Goal: Obtain resource: Obtain resource

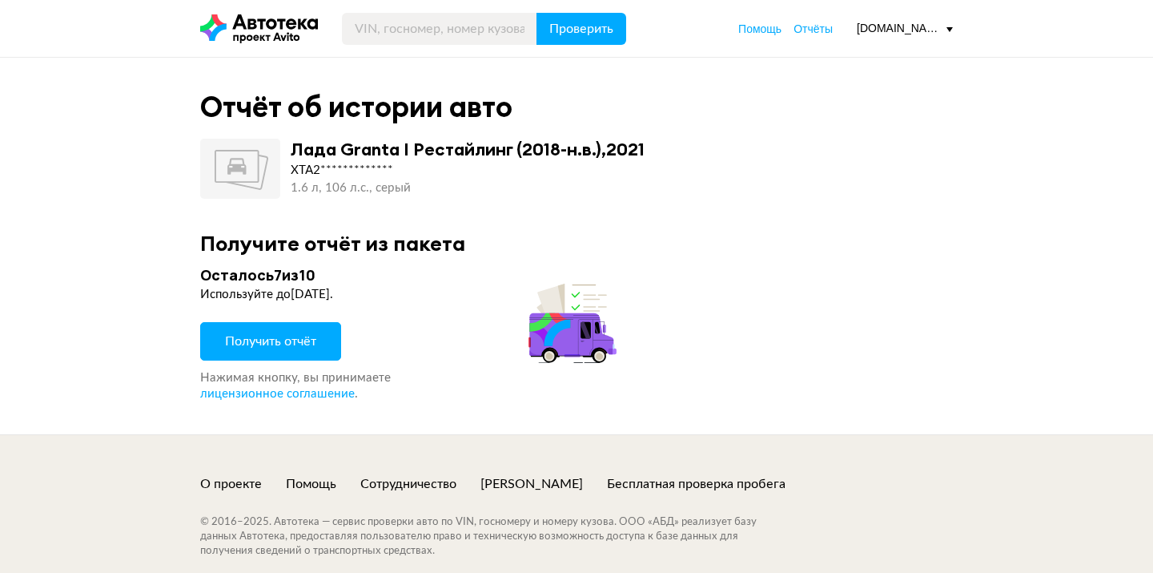
click at [297, 340] on span "Получить отчёт" at bounding box center [270, 341] width 91 height 13
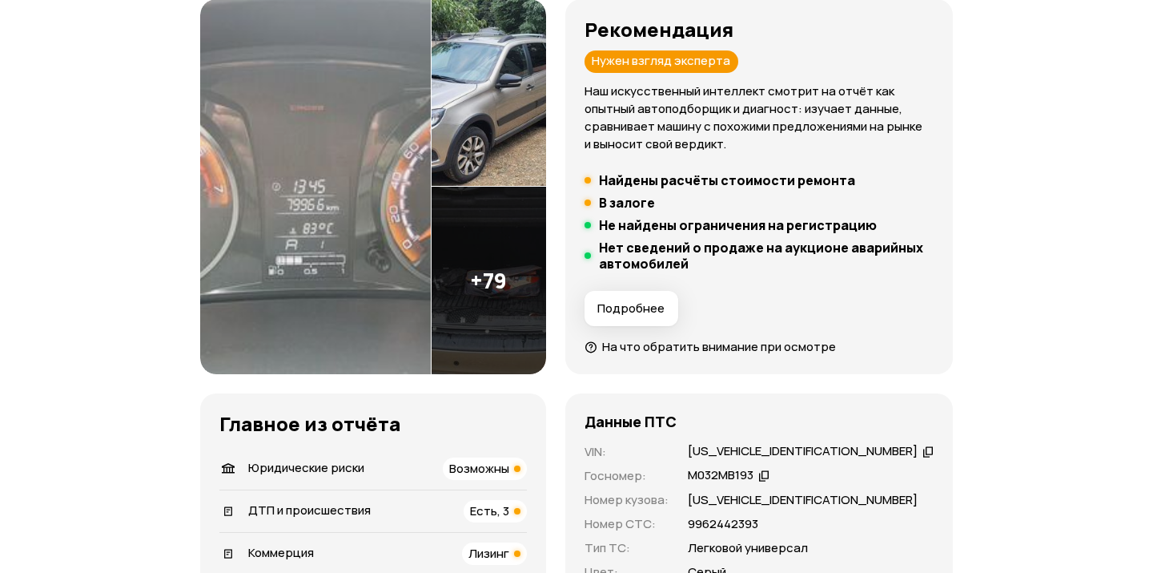
scroll to position [260, 0]
click at [498, 304] on img at bounding box center [489, 279] width 115 height 187
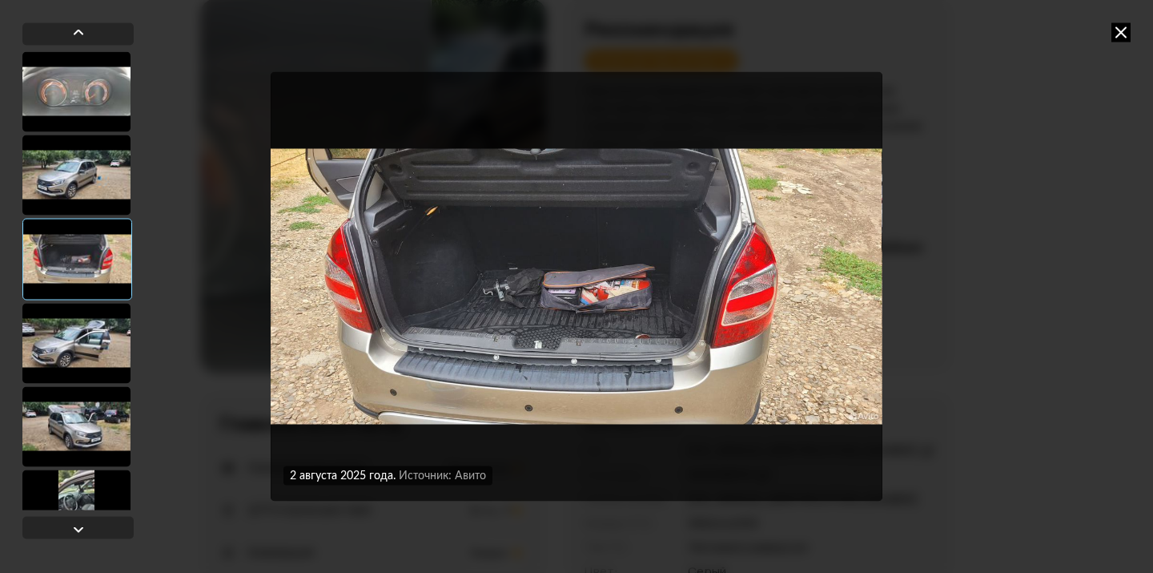
click at [111, 184] on div at bounding box center [76, 175] width 108 height 80
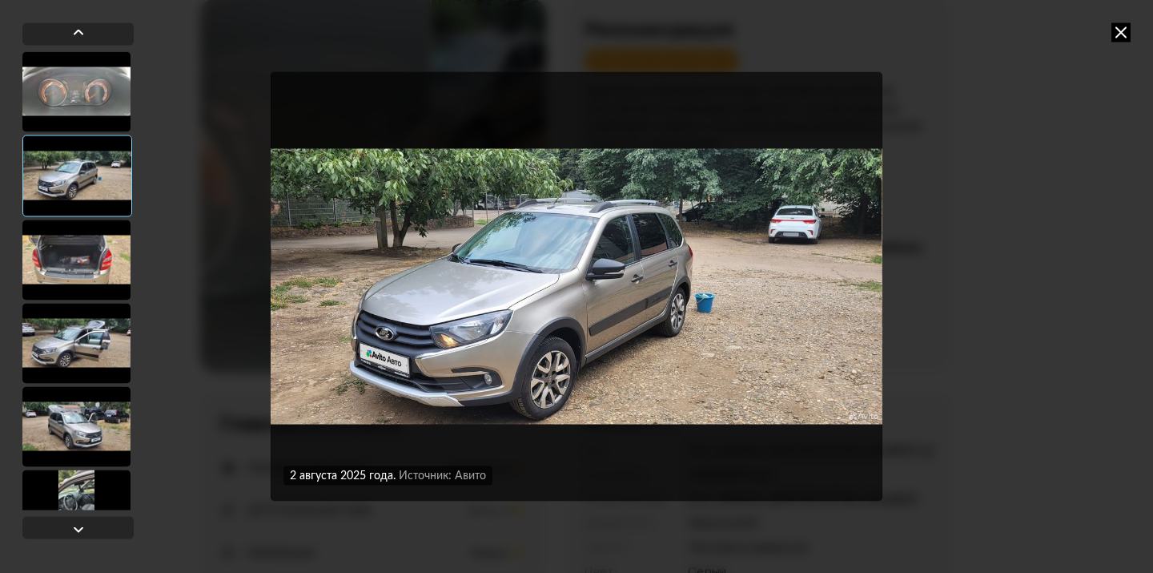
click at [90, 256] on div at bounding box center [76, 259] width 108 height 80
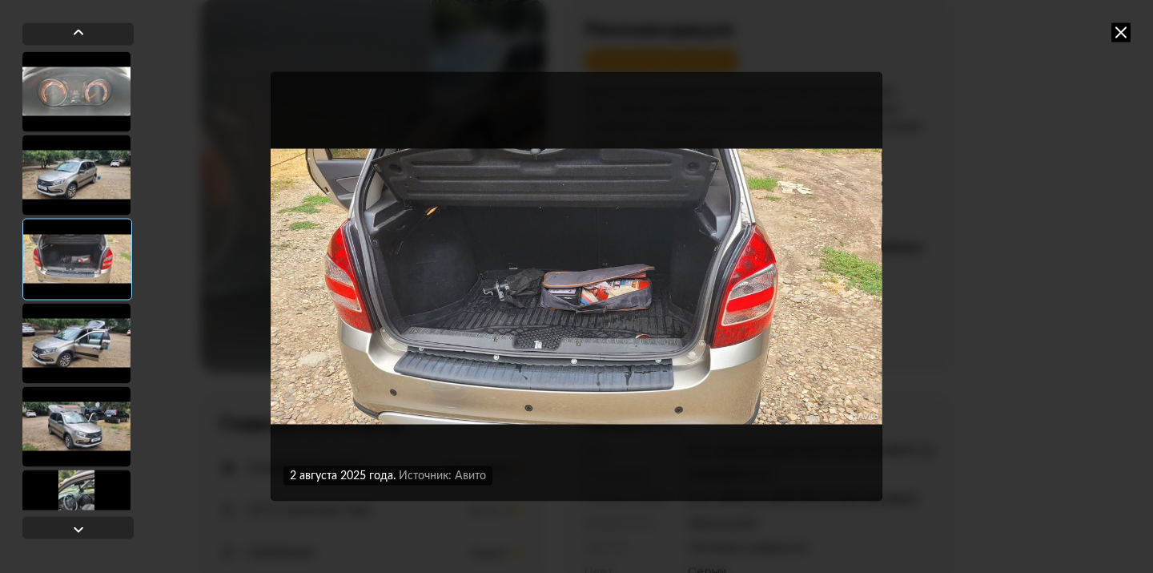
click at [82, 318] on div at bounding box center [76, 343] width 108 height 80
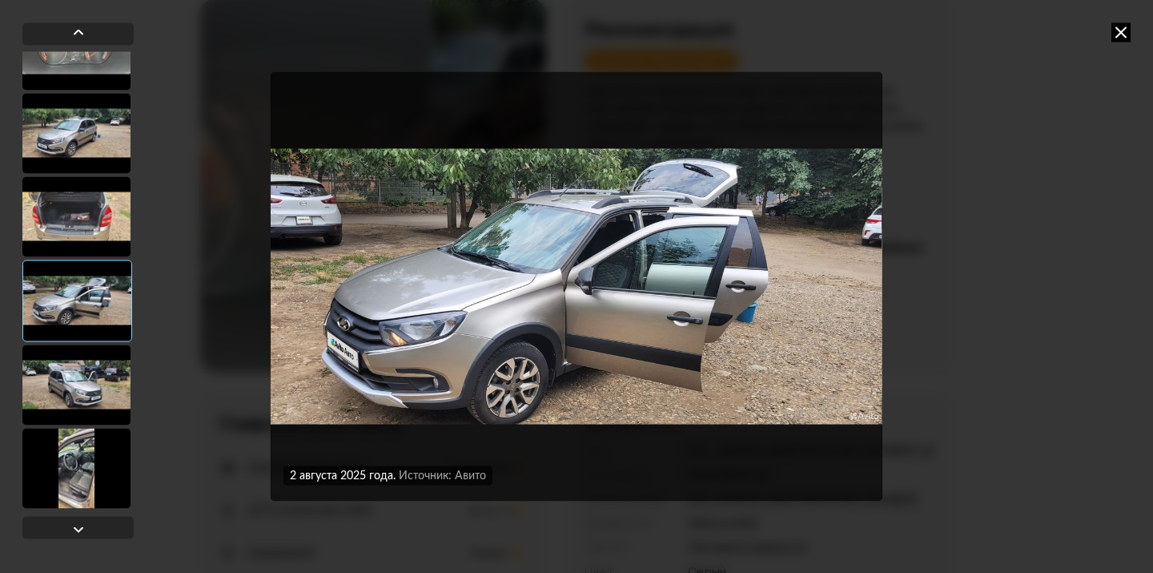
scroll to position [43, 0]
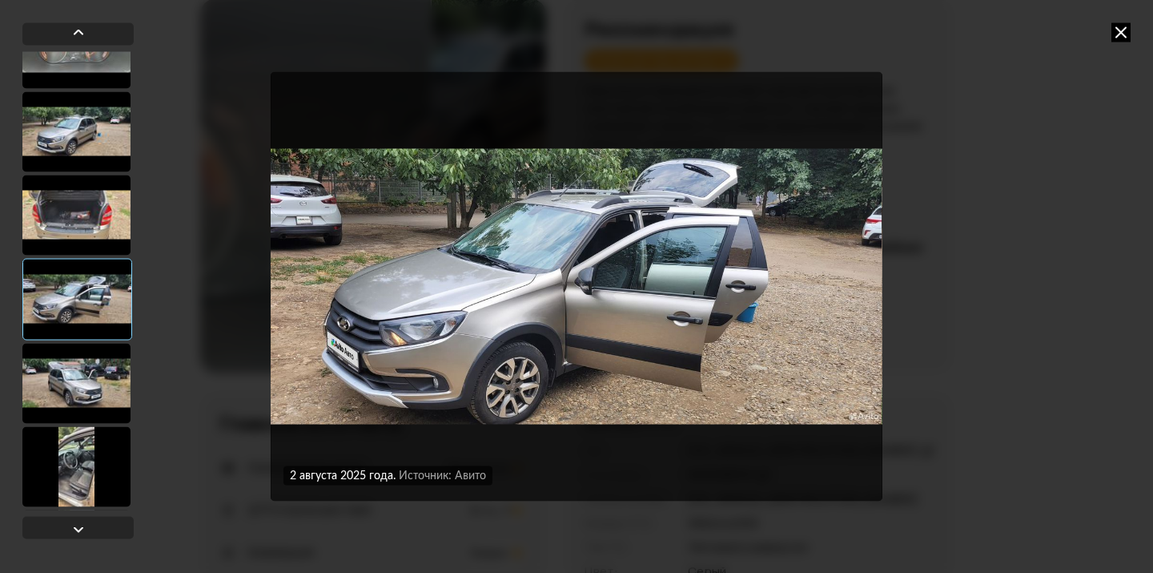
click at [78, 372] on div at bounding box center [76, 383] width 108 height 80
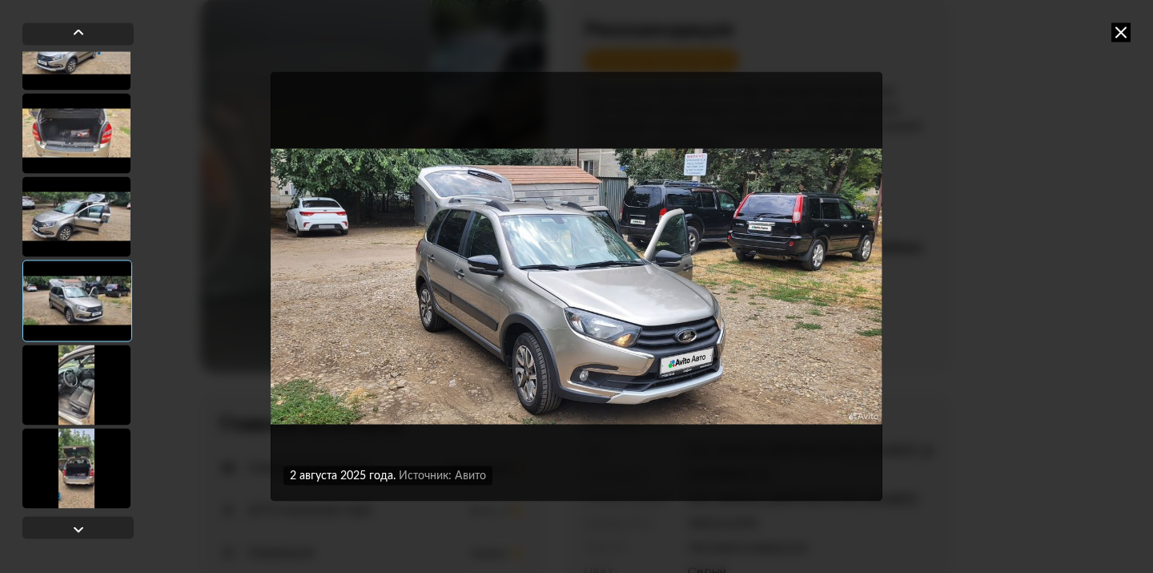
scroll to position [137, 0]
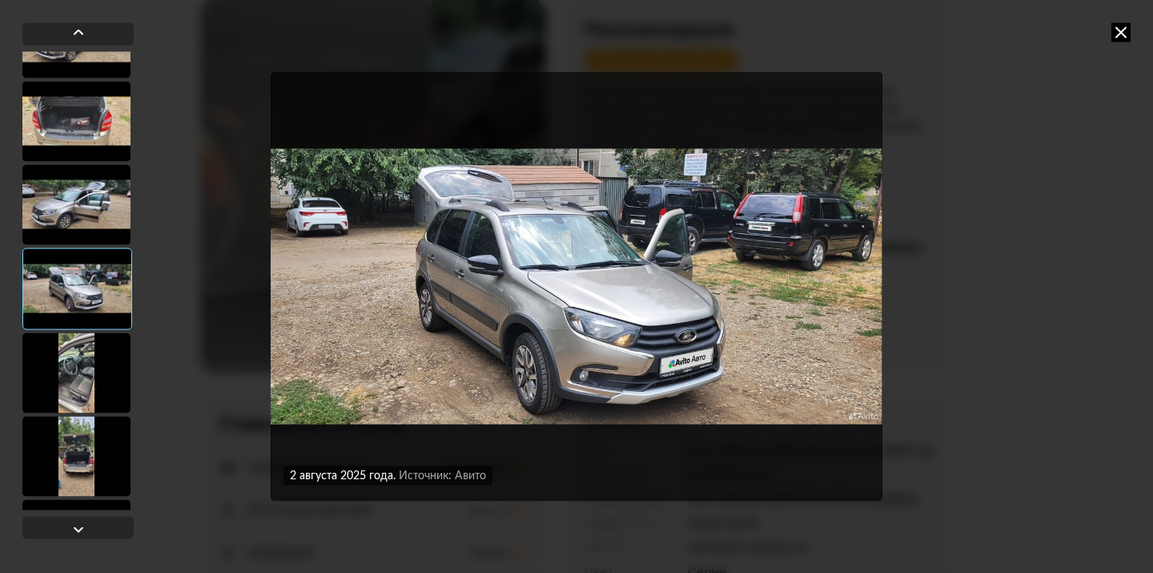
click at [74, 379] on div at bounding box center [76, 372] width 108 height 80
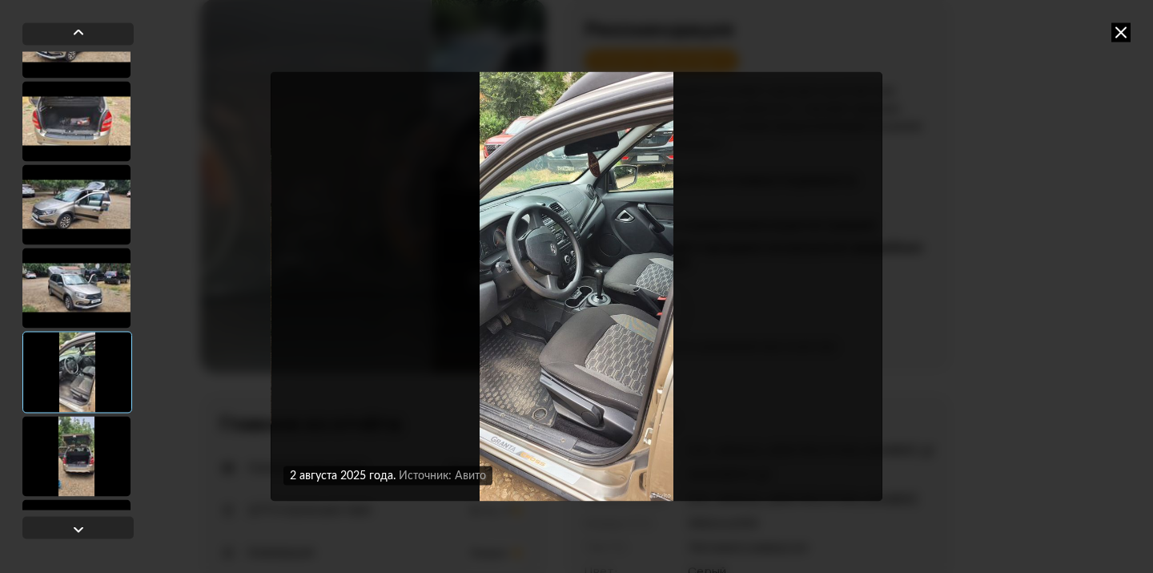
click at [73, 437] on div at bounding box center [76, 456] width 108 height 80
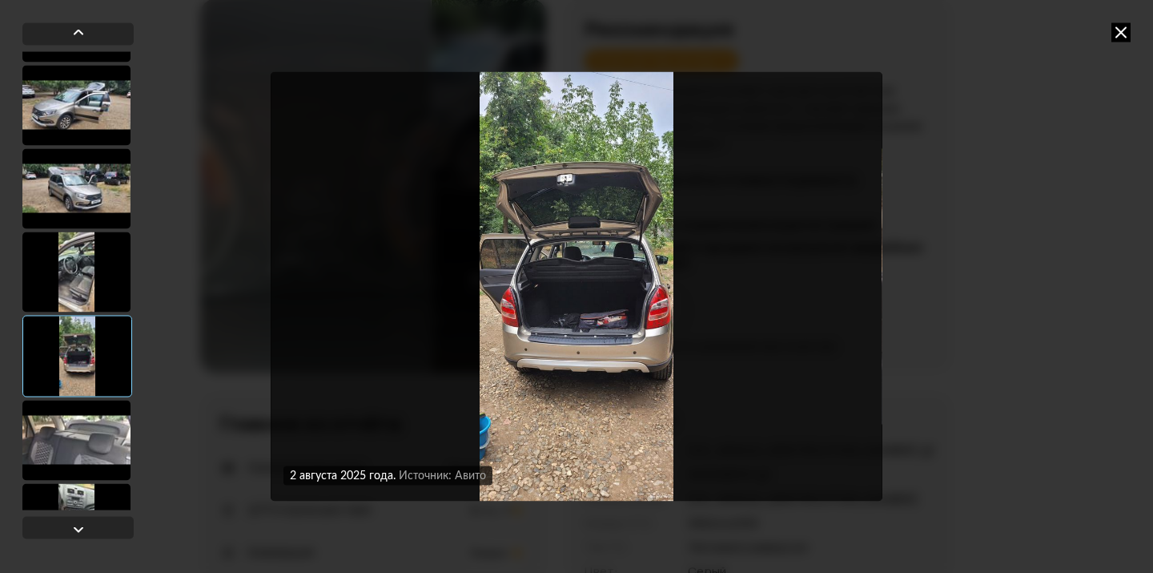
scroll to position [246, 0]
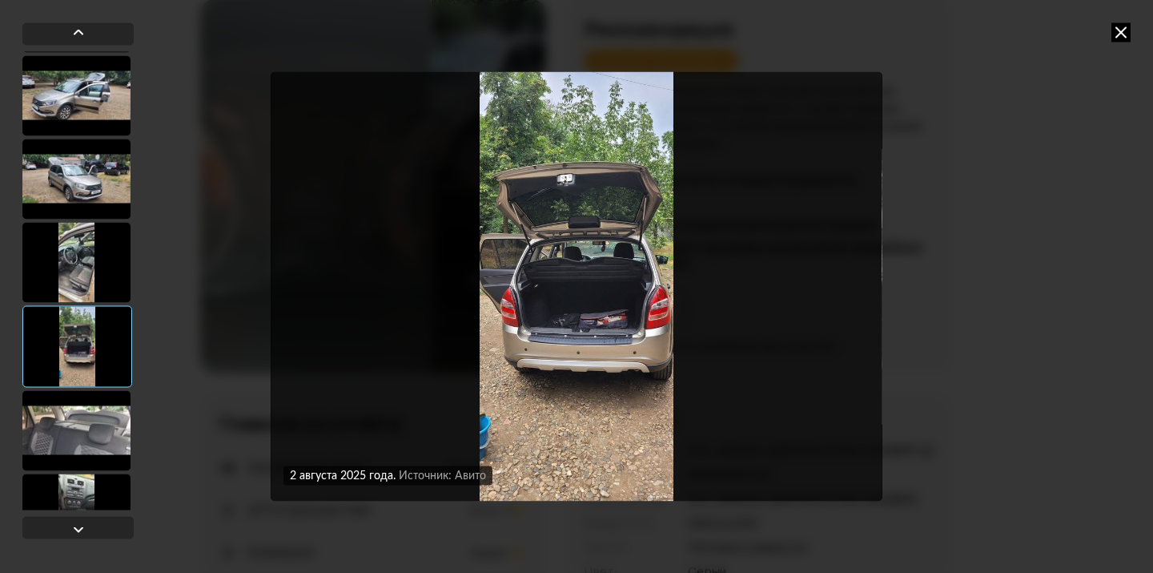
click at [73, 437] on div at bounding box center [76, 430] width 108 height 80
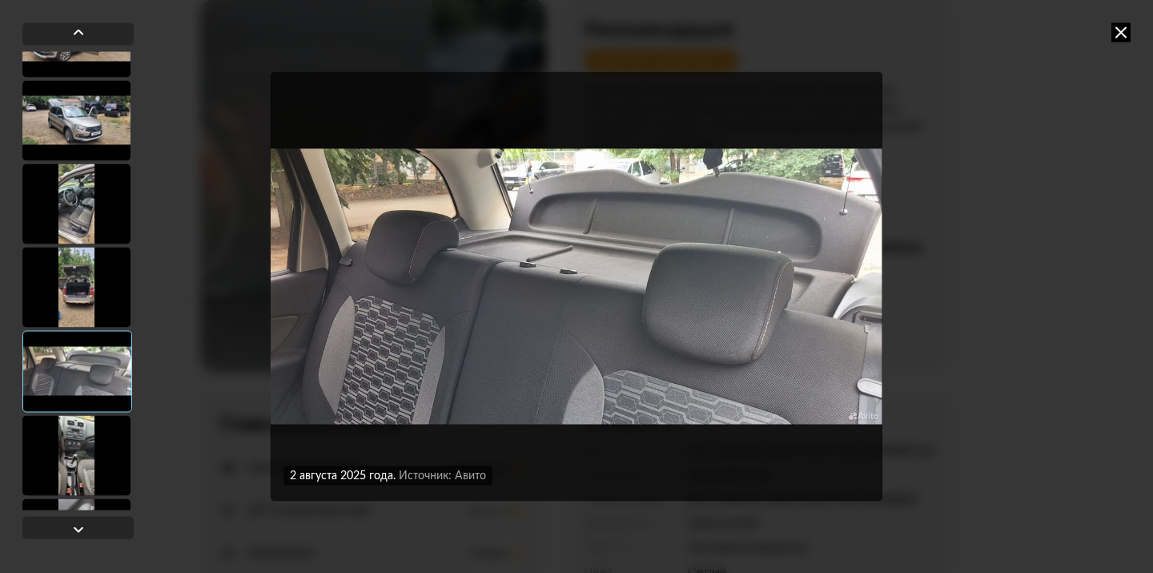
scroll to position [330, 0]
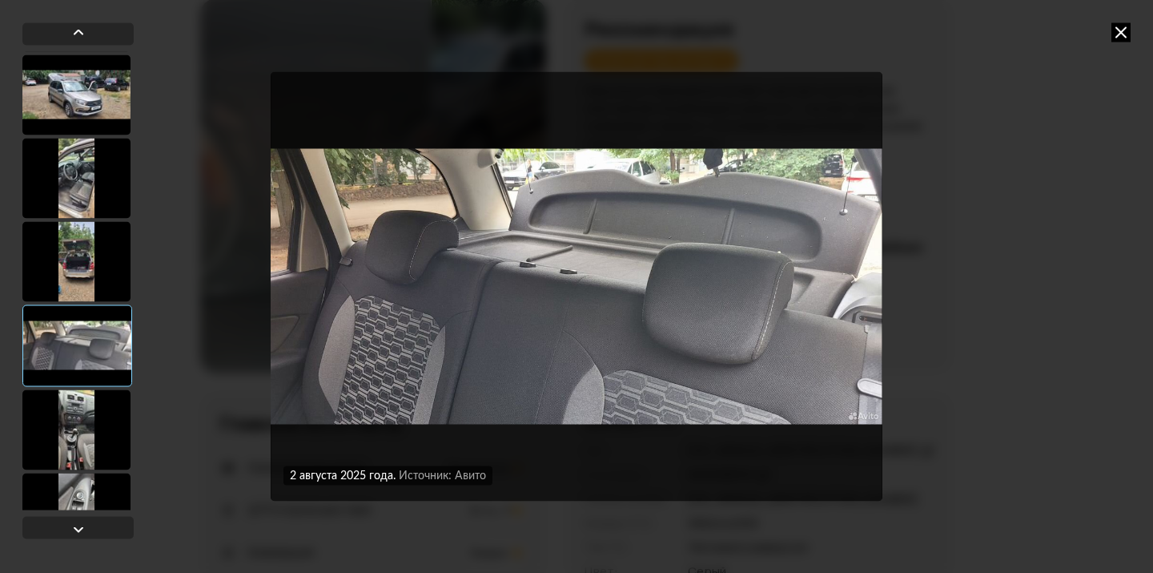
click at [73, 437] on div at bounding box center [76, 429] width 108 height 80
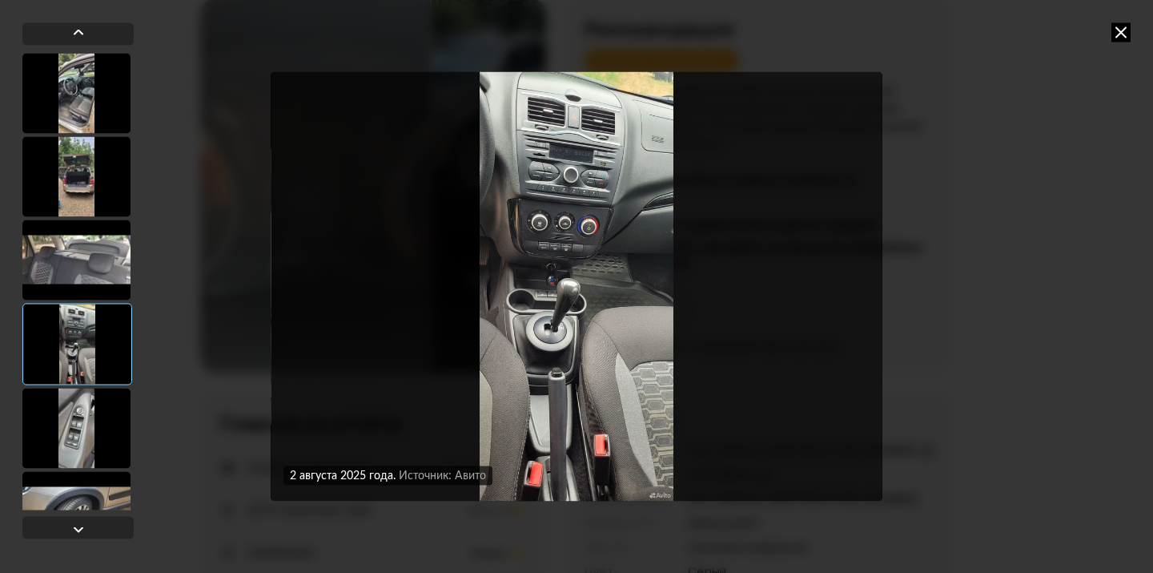
scroll to position [424, 0]
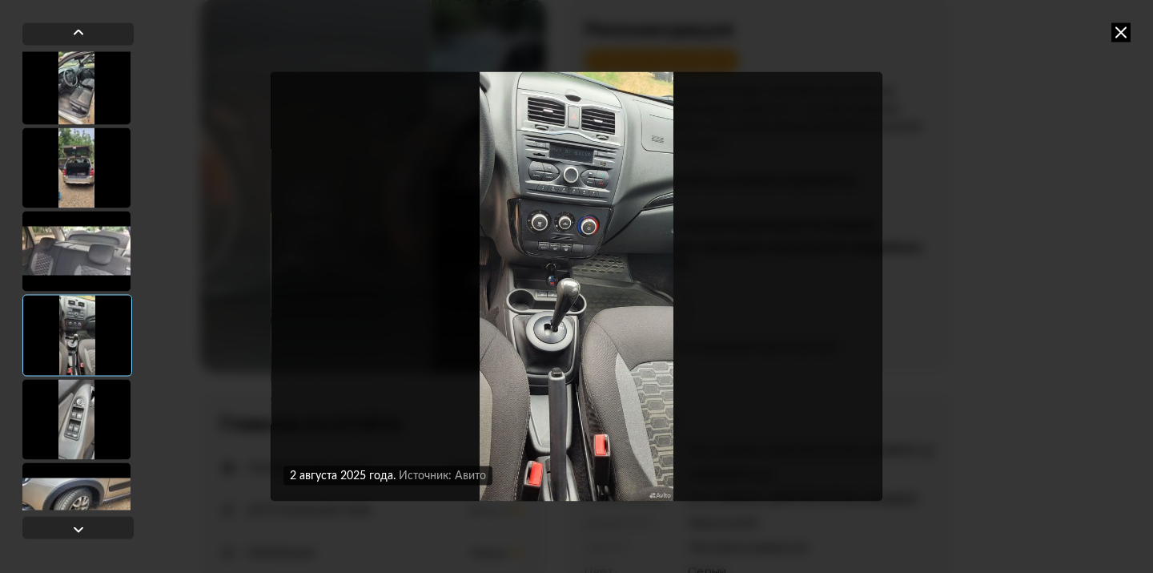
click at [73, 437] on div at bounding box center [76, 419] width 108 height 80
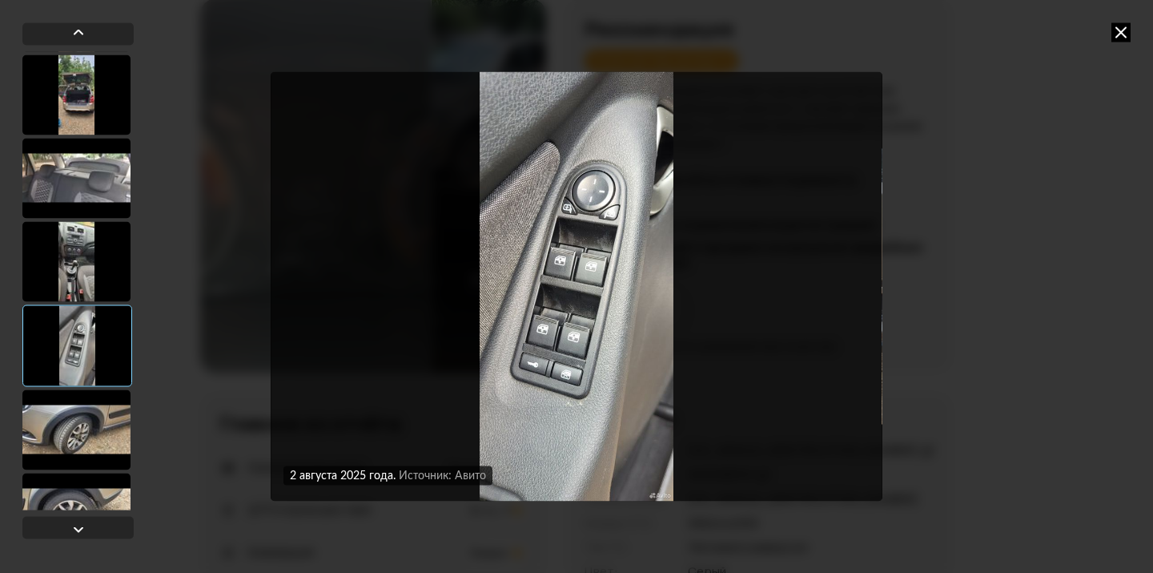
scroll to position [522, 0]
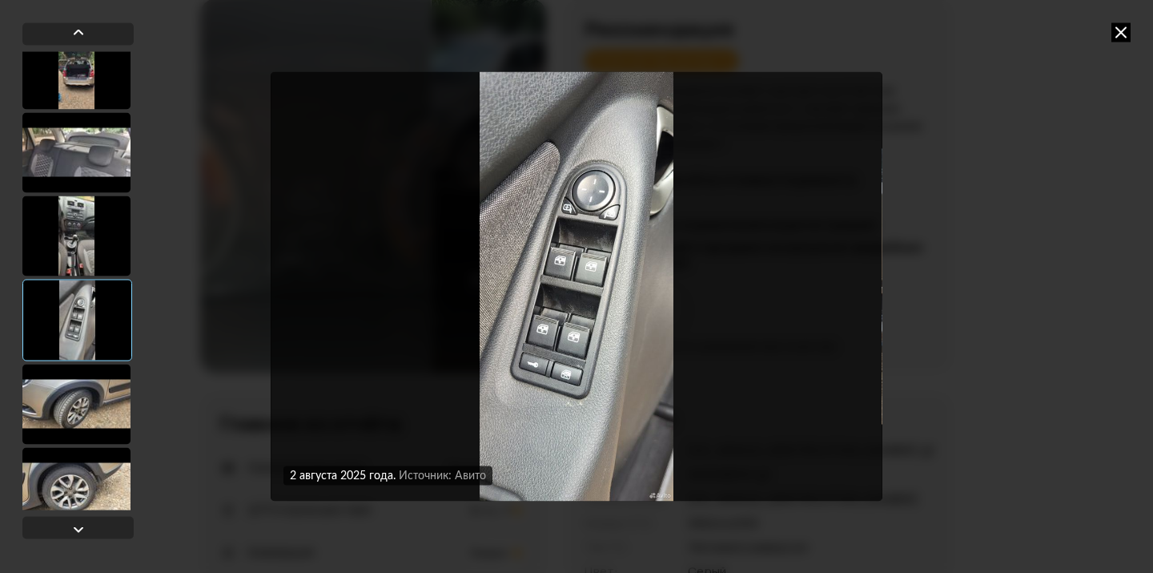
click at [78, 415] on div at bounding box center [76, 404] width 108 height 80
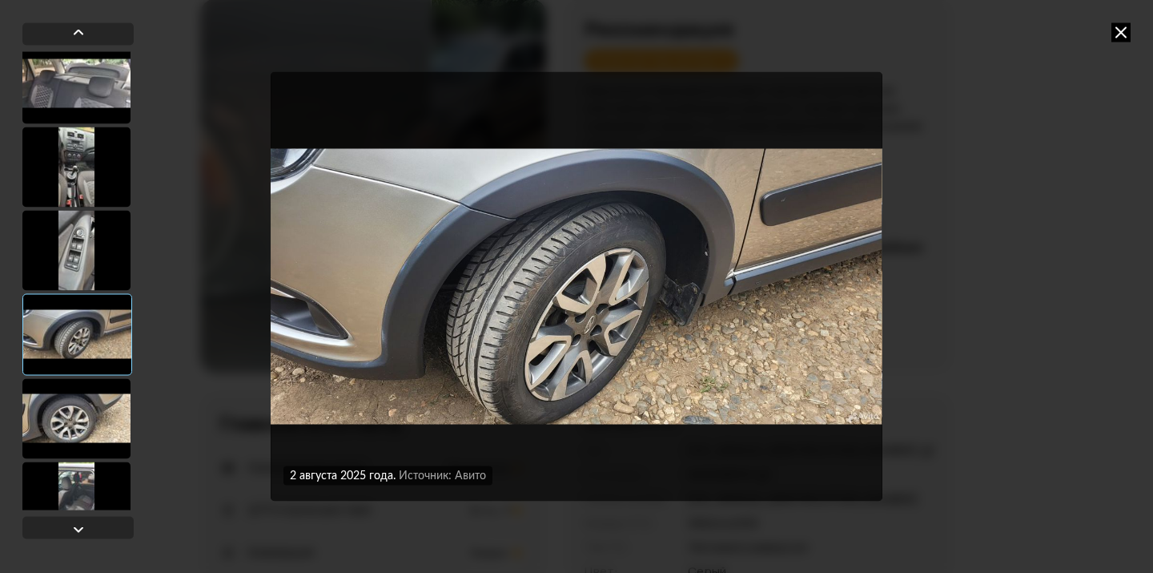
scroll to position [596, 0]
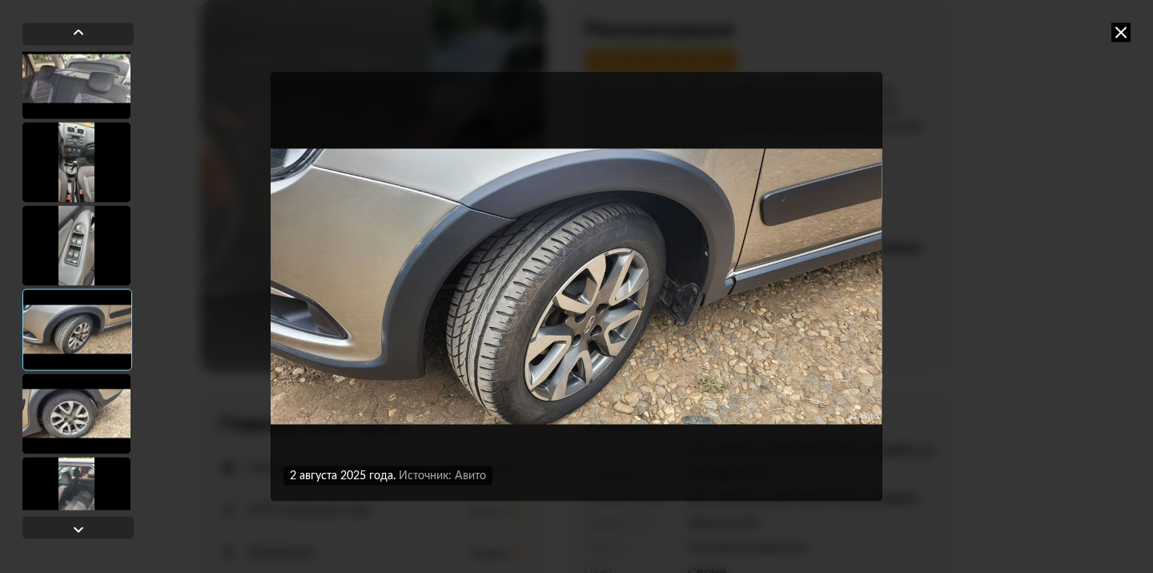
click at [70, 475] on div at bounding box center [76, 496] width 108 height 80
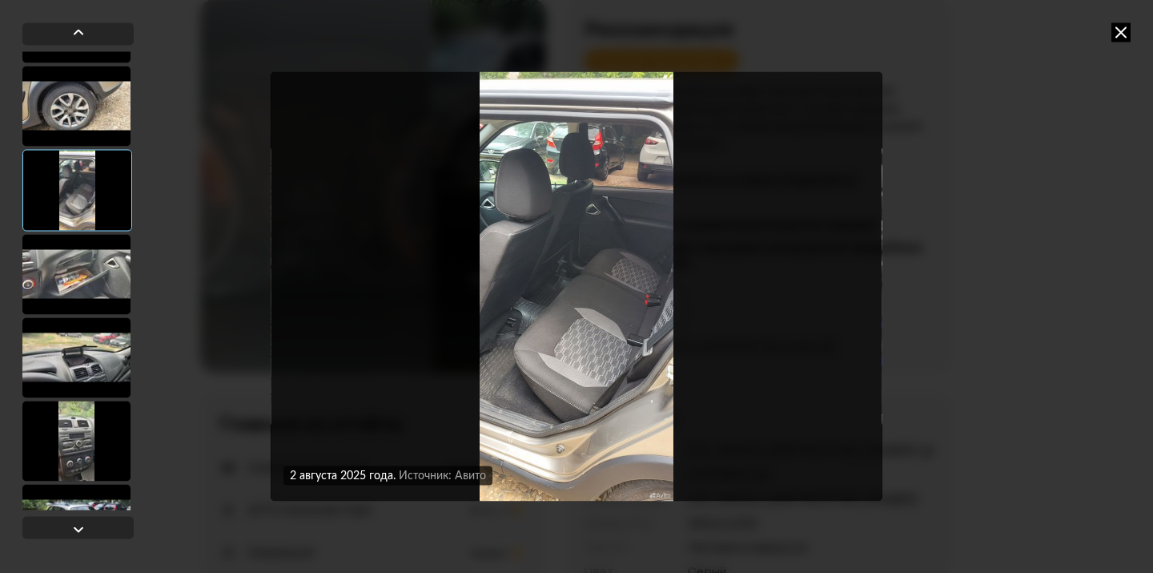
scroll to position [903, 0]
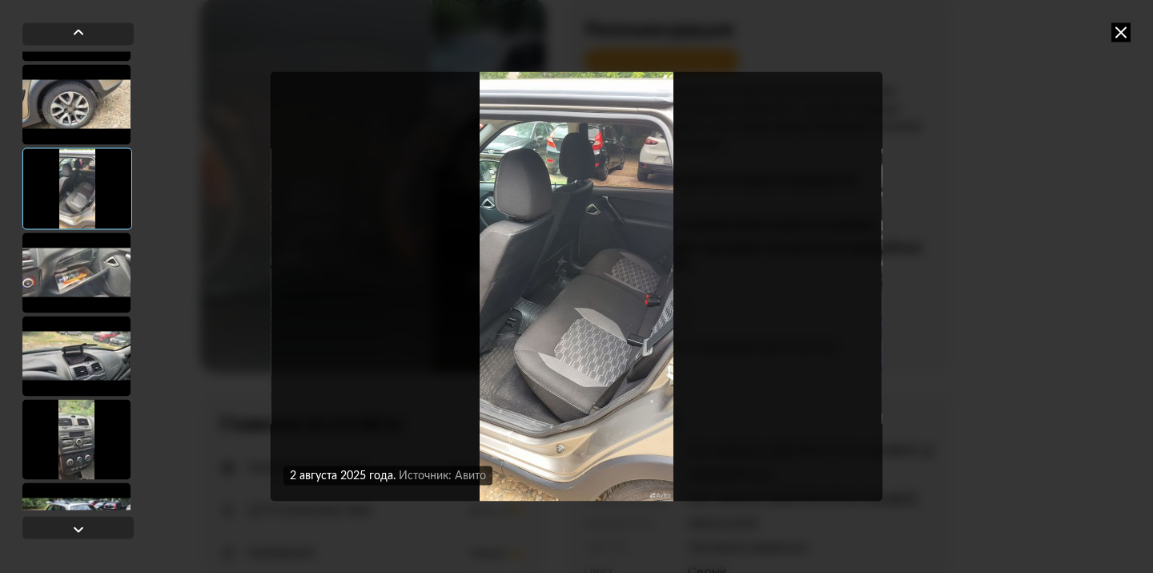
click at [75, 432] on div at bounding box center [76, 439] width 108 height 80
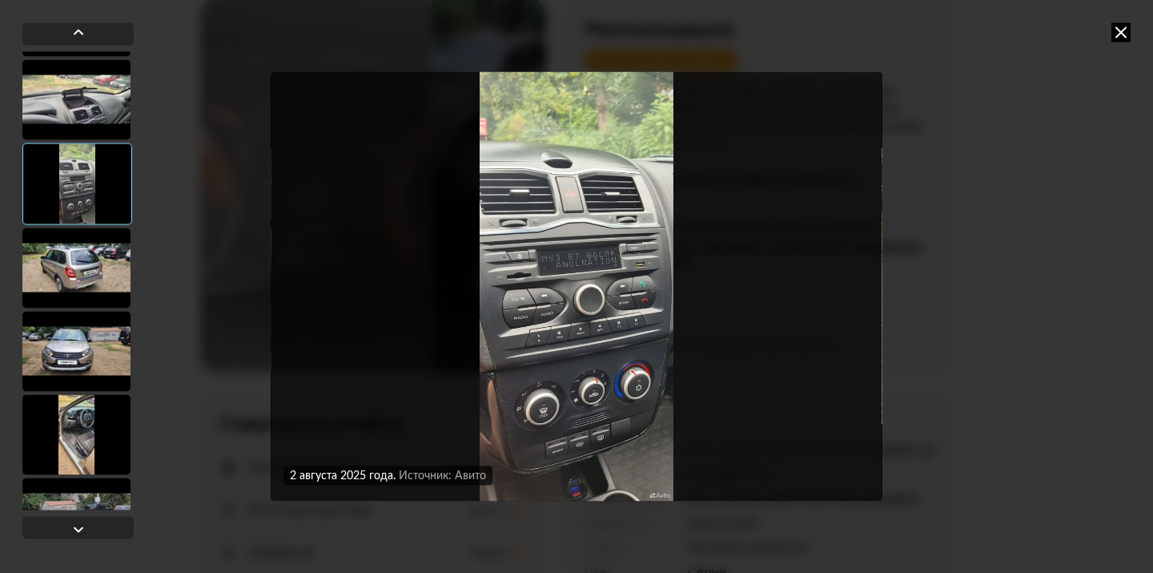
scroll to position [1162, 0]
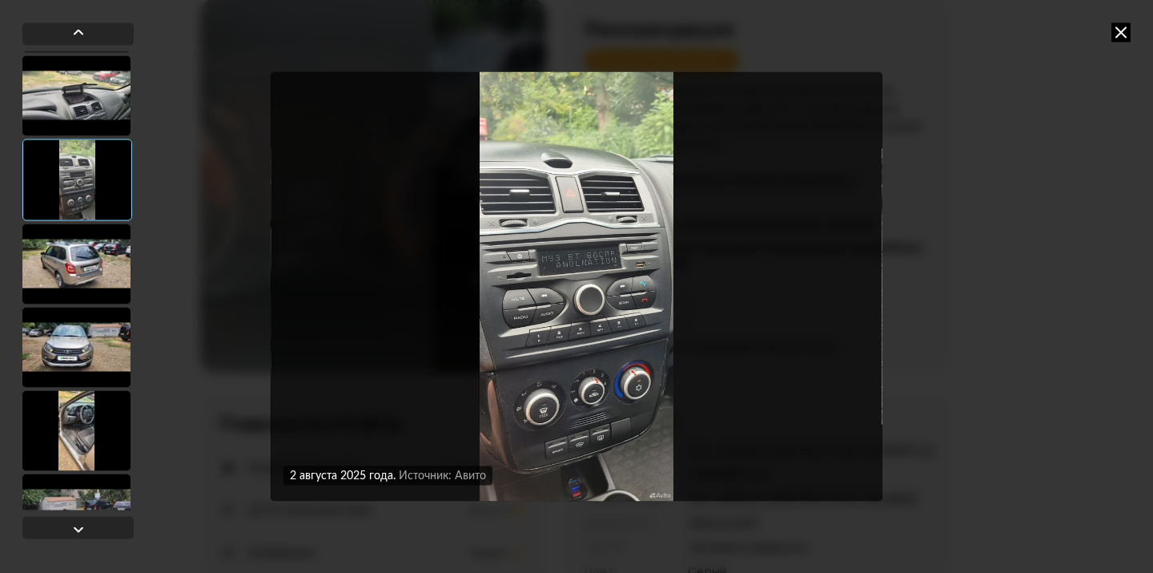
click at [75, 432] on div at bounding box center [76, 430] width 108 height 80
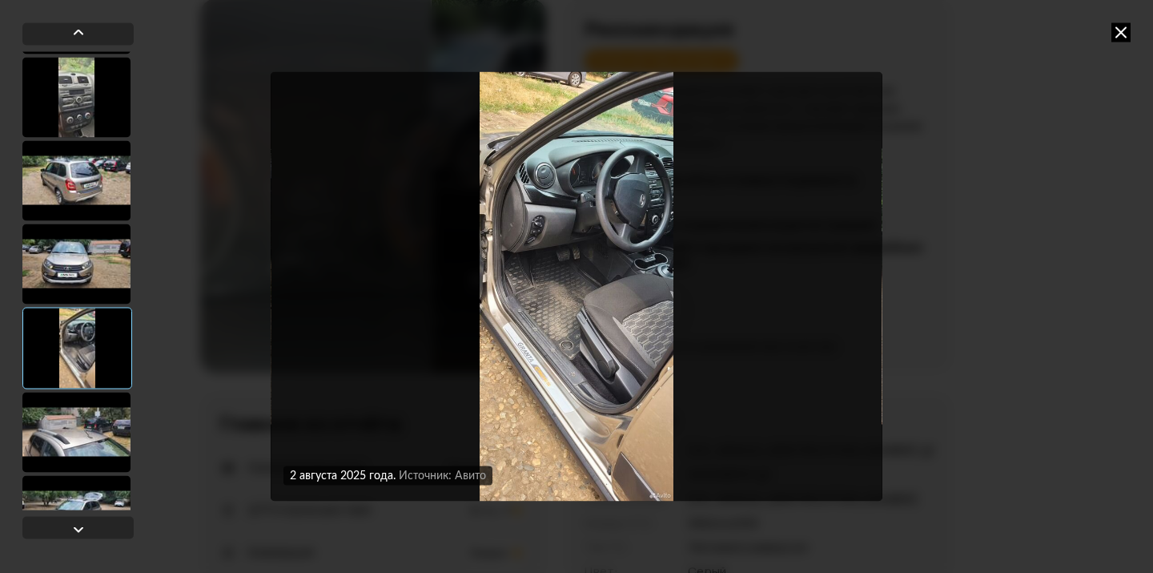
scroll to position [1264, 0]
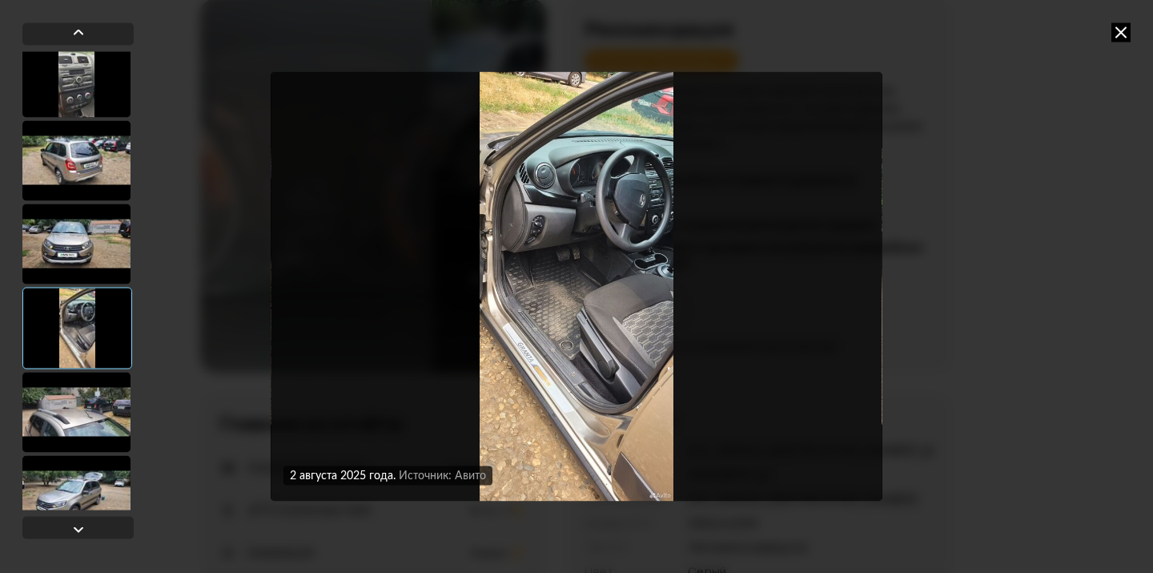
click at [75, 432] on div at bounding box center [76, 412] width 108 height 80
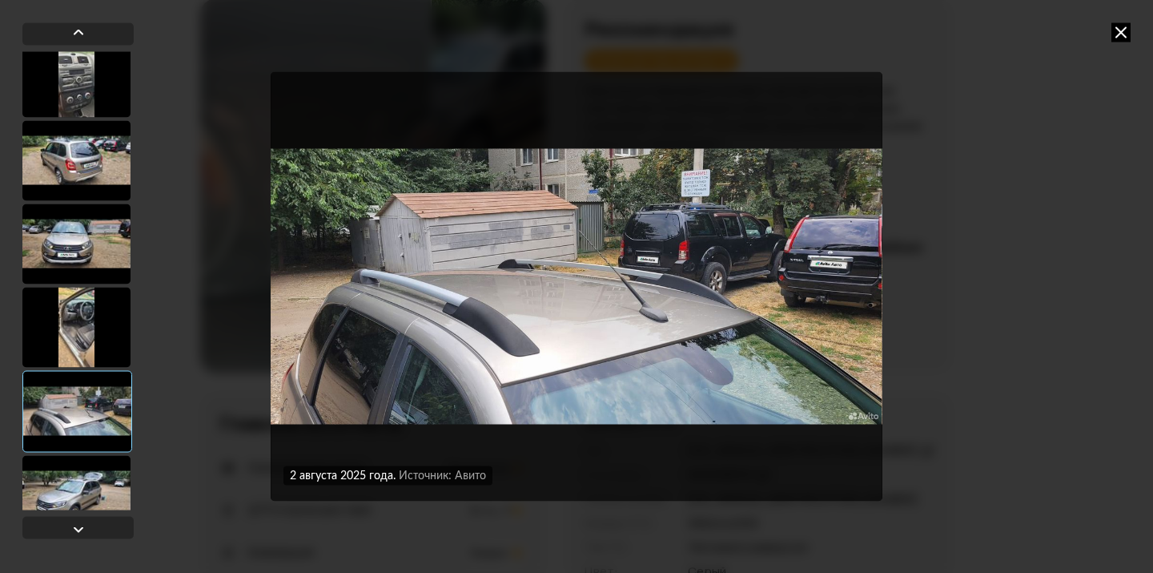
click at [77, 485] on div at bounding box center [76, 495] width 108 height 80
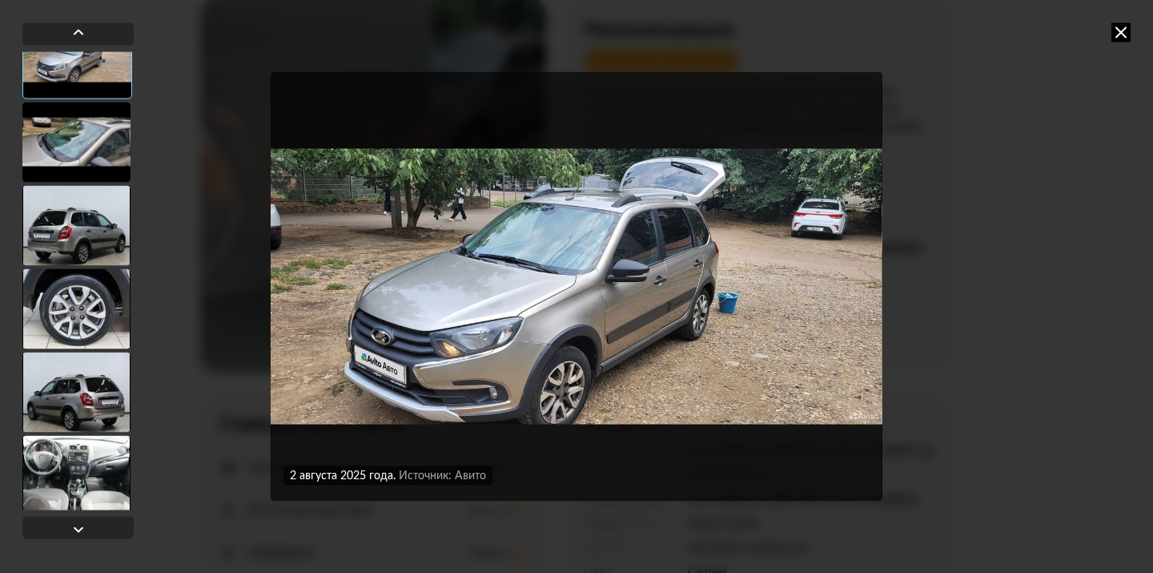
scroll to position [1708, 0]
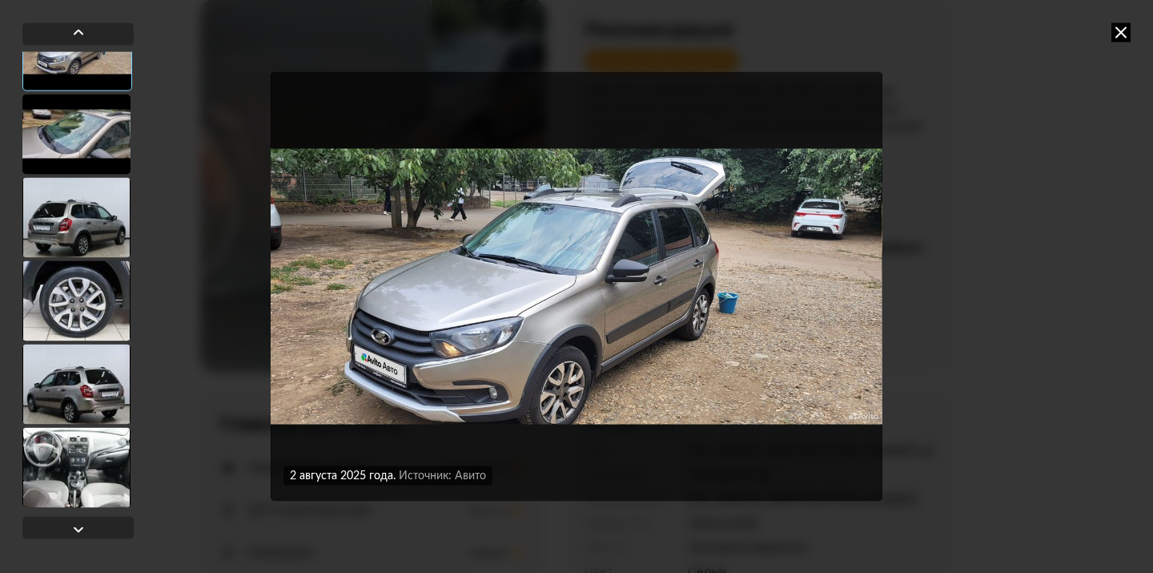
click at [80, 238] on div at bounding box center [76, 217] width 108 height 80
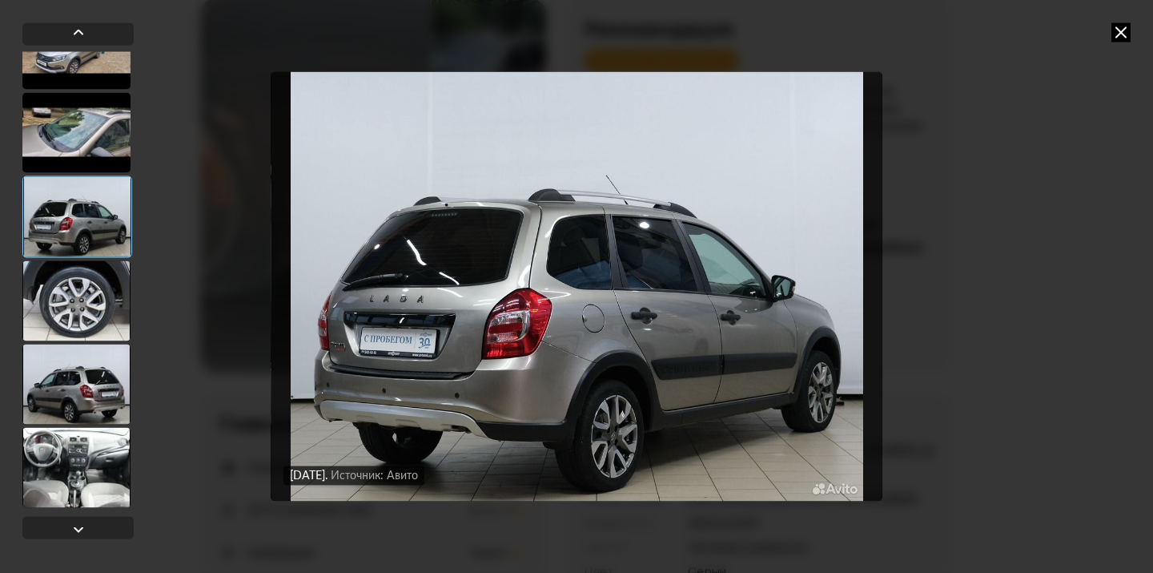
click at [78, 424] on div at bounding box center [77, 280] width 111 height 458
click at [77, 449] on div at bounding box center [76, 467] width 108 height 80
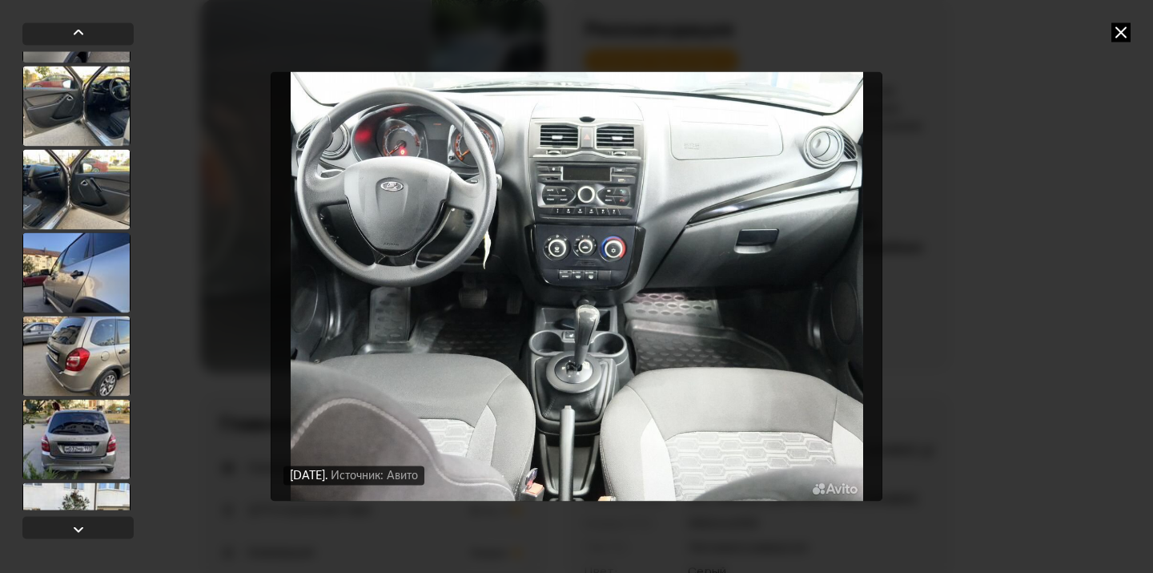
scroll to position [5373, 0]
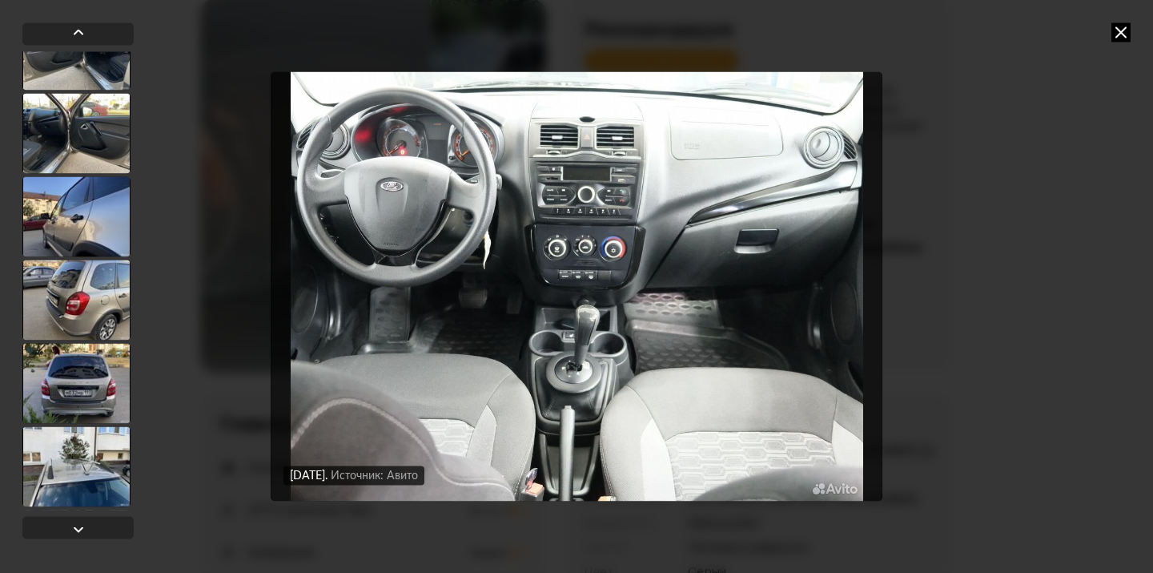
click at [1126, 30] on icon at bounding box center [1120, 31] width 19 height 19
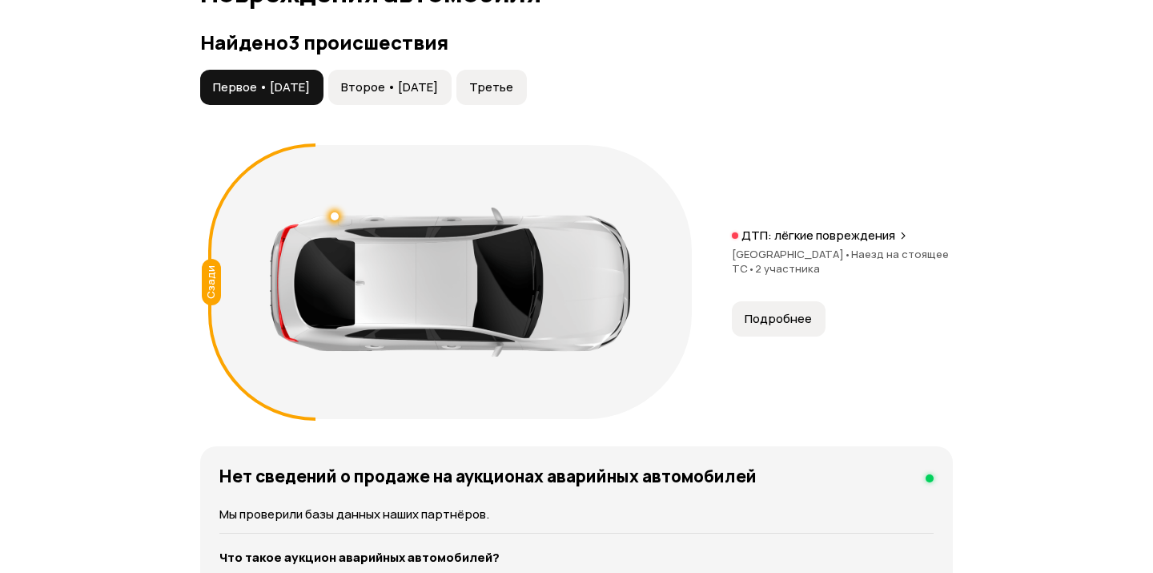
scroll to position [1969, 0]
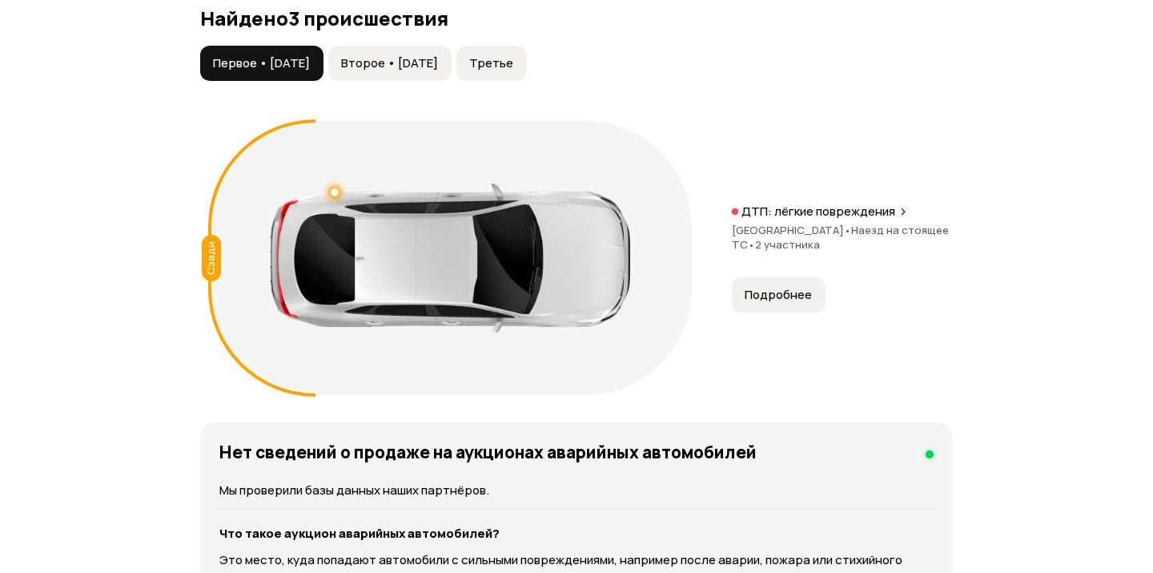
click at [452, 55] on button "Второе • [DATE]" at bounding box center [389, 63] width 123 height 35
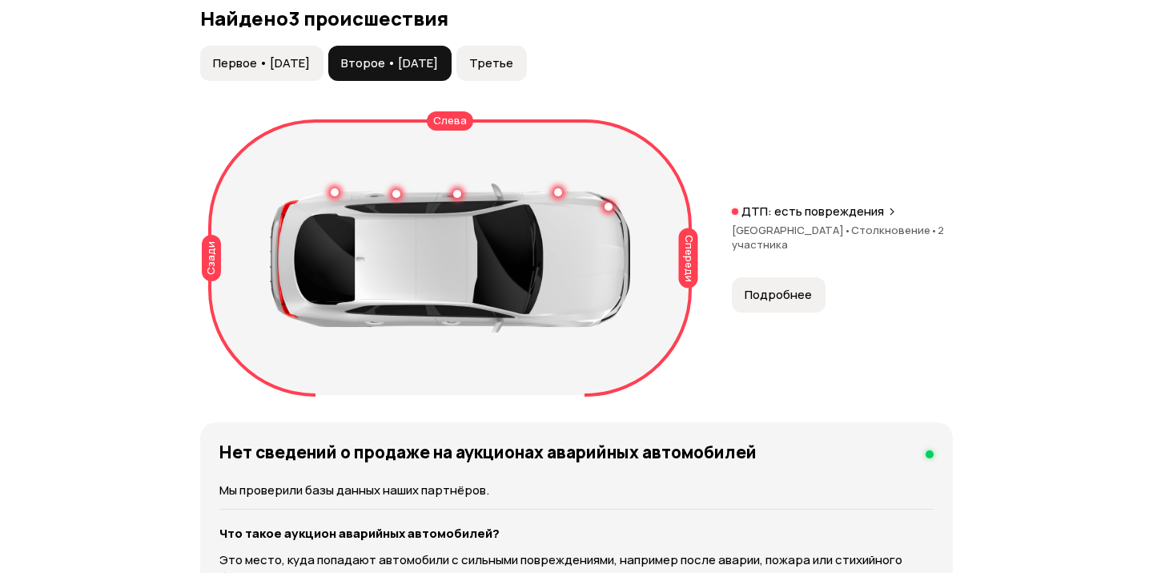
click at [513, 55] on span "Третье" at bounding box center [491, 63] width 44 height 16
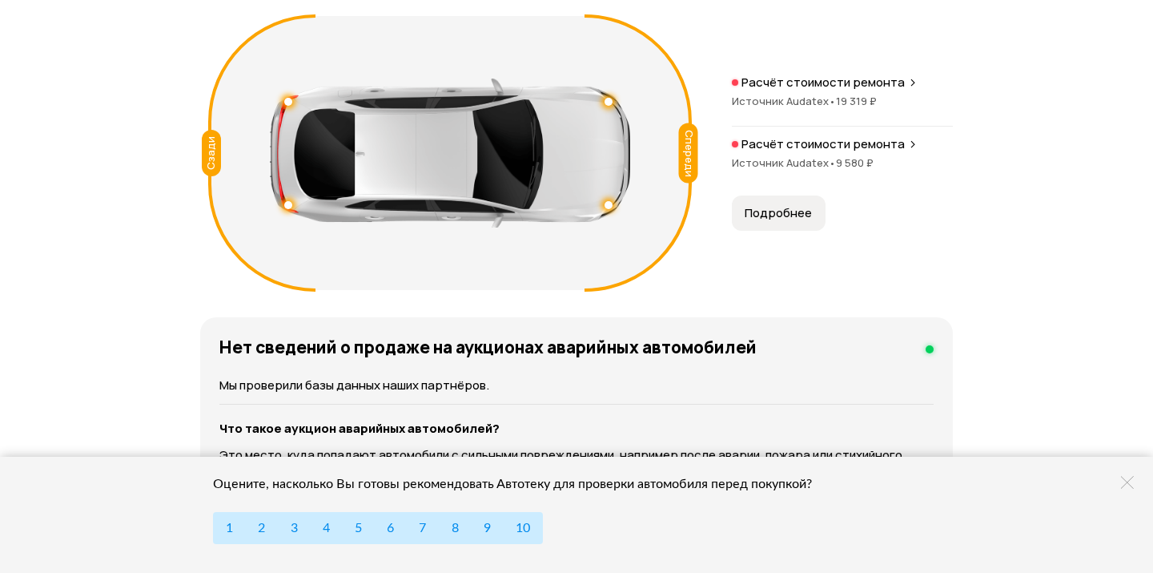
scroll to position [2051, 0]
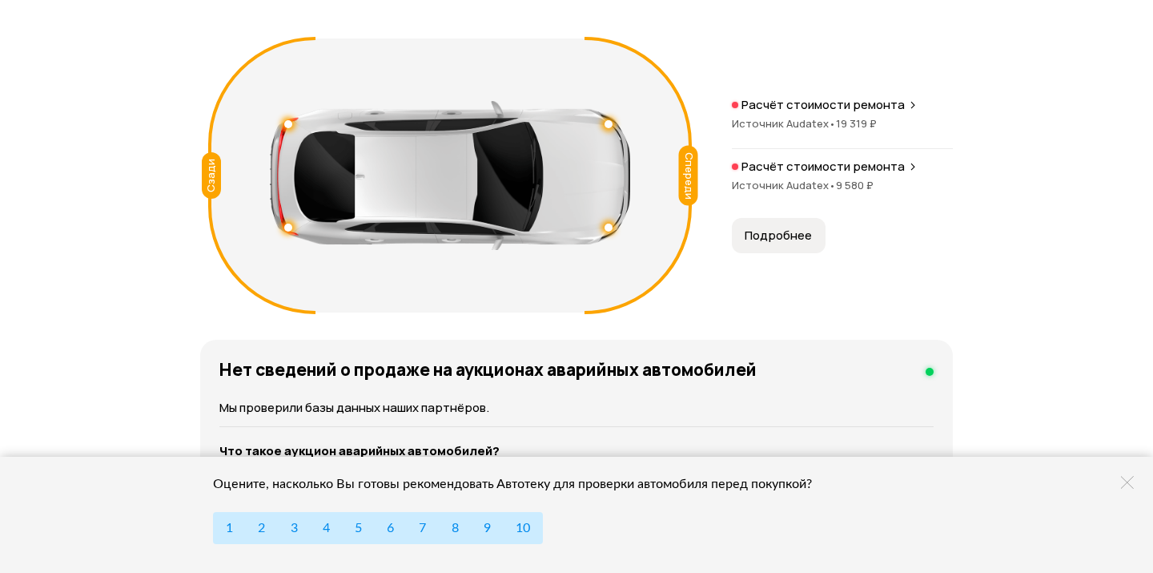
click at [774, 227] on span "Подробнее" at bounding box center [778, 235] width 67 height 16
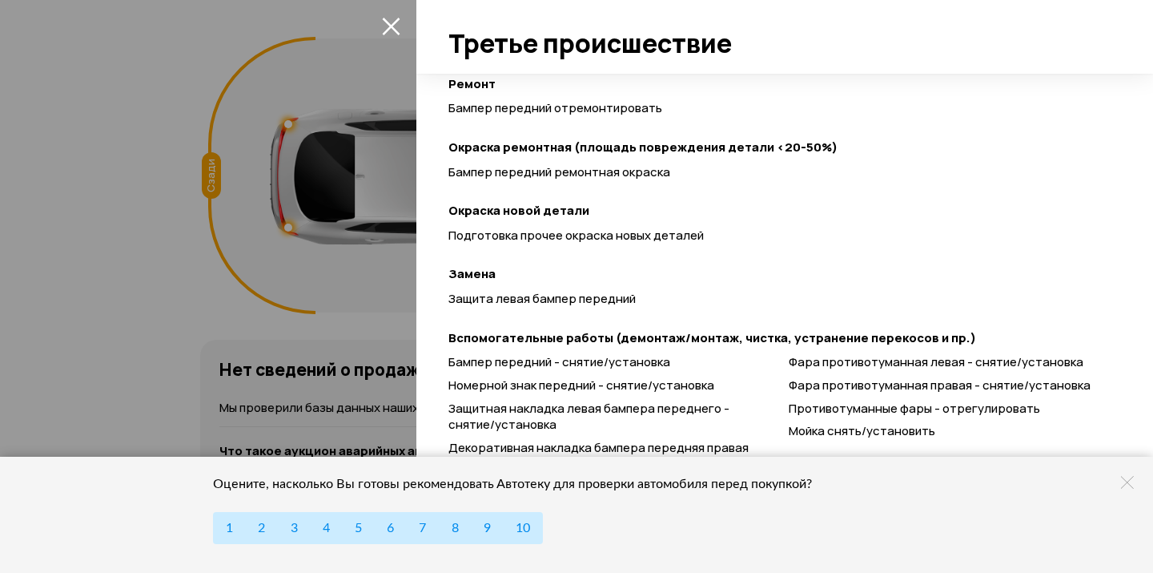
scroll to position [579, 0]
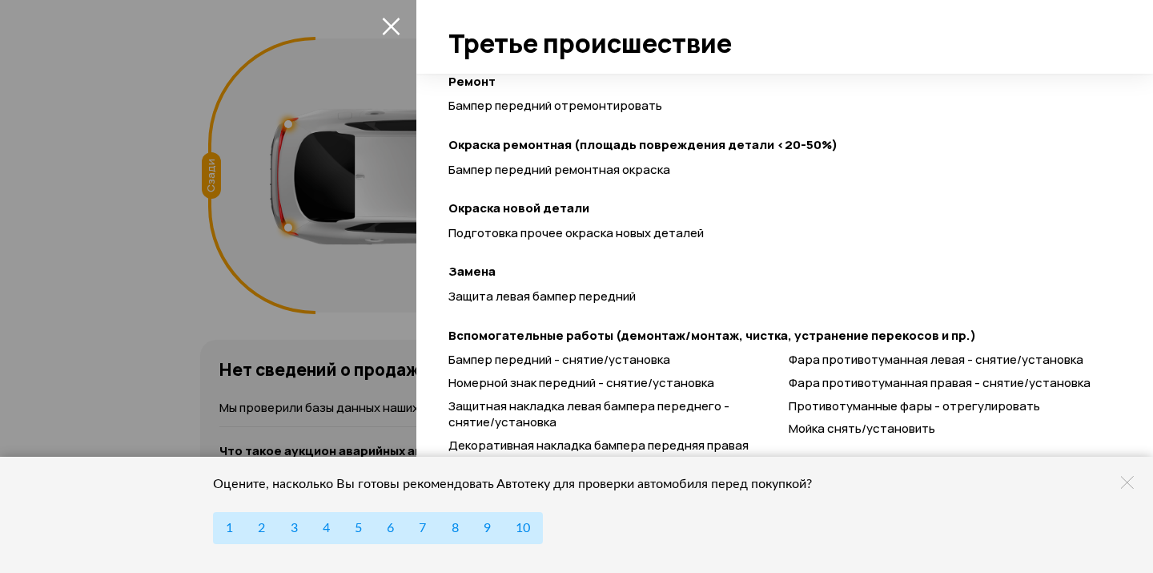
click at [326, 320] on div at bounding box center [576, 286] width 1153 height 573
